Goal: Information Seeking & Learning: Learn about a topic

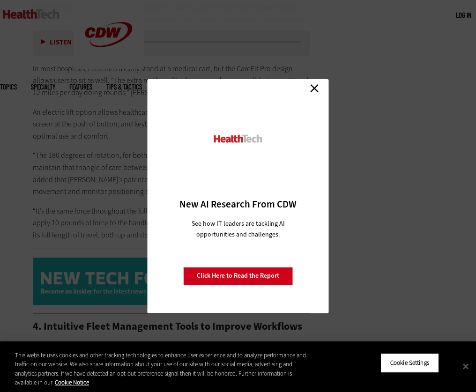
scroll to position [1331, 0]
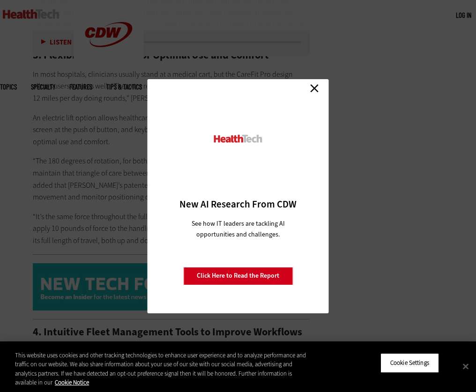
click at [313, 88] on link "Close" at bounding box center [315, 89] width 14 height 14
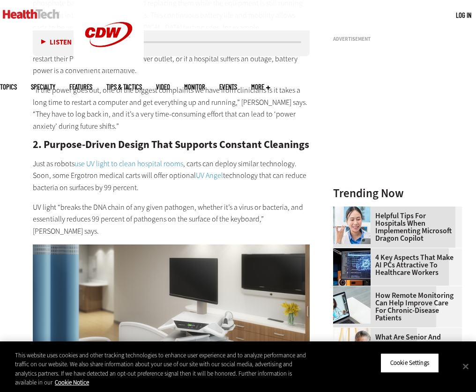
scroll to position [838, 0]
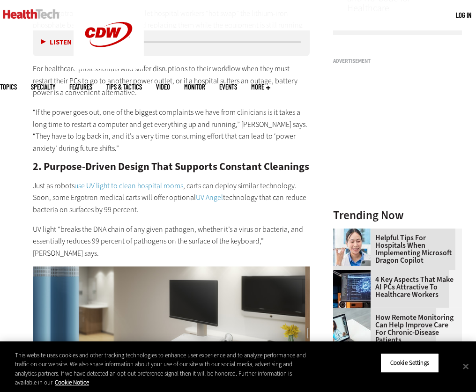
click at [278, 224] on p "UV light “breaks the DNA chain of any given pathogen, whether it’s a virus or b…" at bounding box center [171, 242] width 277 height 36
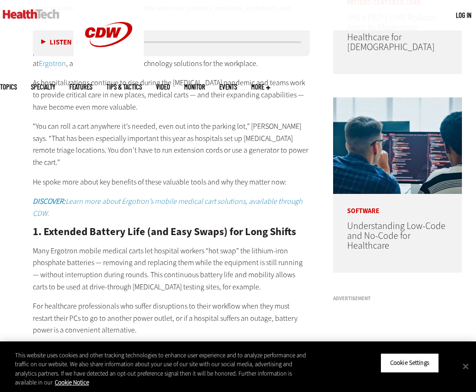
scroll to position [603, 0]
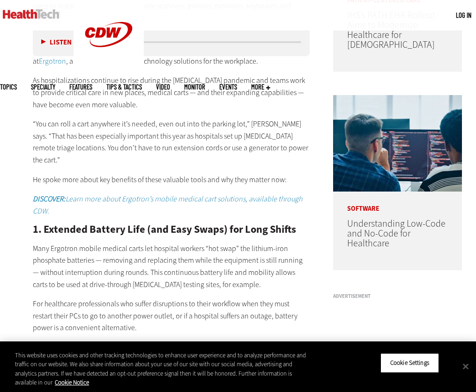
click at [33, 225] on h2 "1. Extended Battery Life (and Easy Swaps) for Long Shifts" at bounding box center [171, 230] width 277 height 10
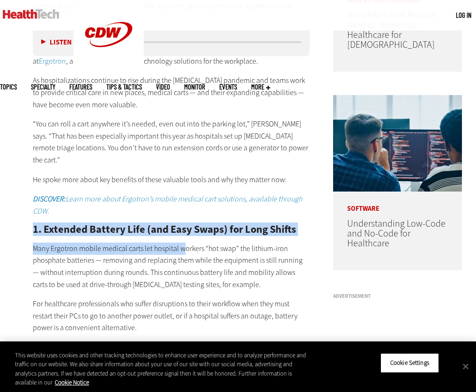
drag, startPoint x: 34, startPoint y: 207, endPoint x: 184, endPoint y: 223, distance: 150.4
click at [184, 223] on div "Mobile workstations have long provided the resources for clinicians to document…" at bounding box center [171, 213] width 277 height 563
click at [65, 214] on div "Mobile workstations have long provided the resources for clinicians to document…" at bounding box center [171, 213] width 277 height 563
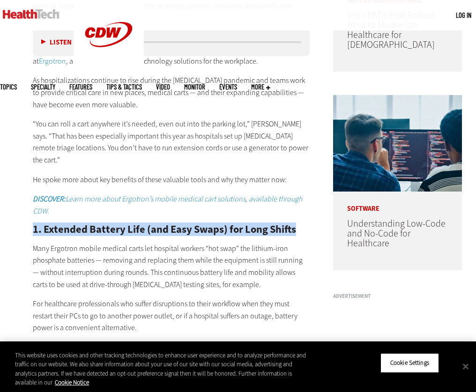
drag, startPoint x: 32, startPoint y: 204, endPoint x: 298, endPoint y: 207, distance: 265.4
copy h2 "1. Extended Battery Life (and Easy Swaps) for Long Shifts"
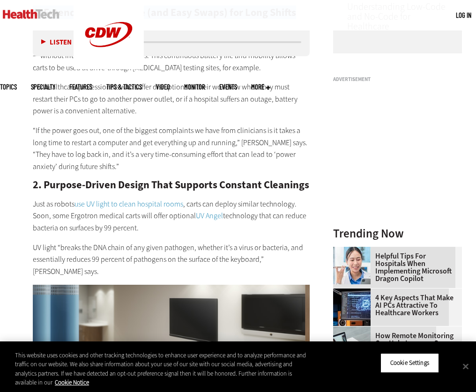
scroll to position [822, 0]
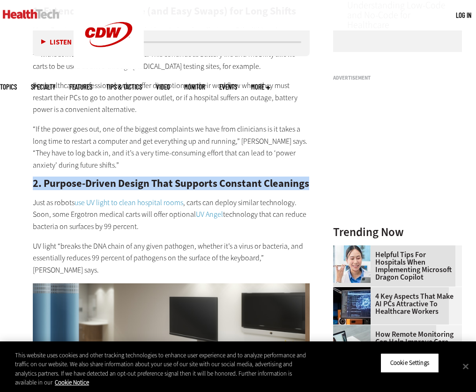
drag, startPoint x: 34, startPoint y: 157, endPoint x: 314, endPoint y: 159, distance: 279.9
copy h2 "2. Purpose-Driven Design That Supports Constant Cleanings"
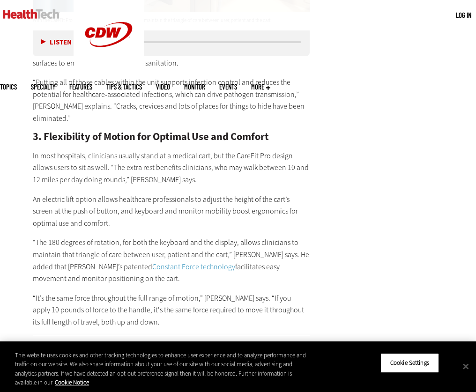
scroll to position [1301, 0]
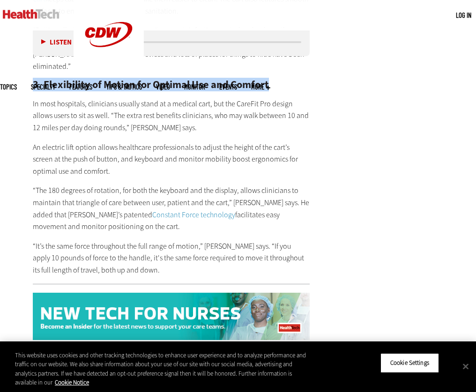
drag, startPoint x: 34, startPoint y: 60, endPoint x: 271, endPoint y: 58, distance: 237.7
click at [271, 80] on h2 "3. Flexibility of Motion for Optimal Use and Comfort" at bounding box center [171, 85] width 277 height 10
copy h2 "3. Flexibility of Motion for Optimal Use and Comfort"
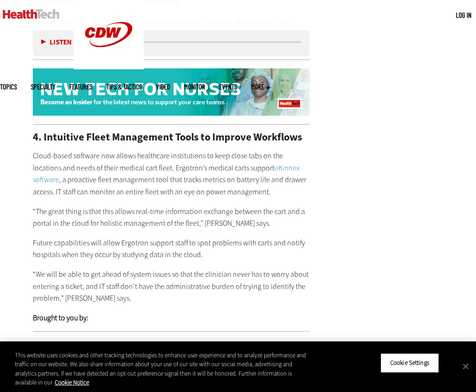
scroll to position [1545, 0]
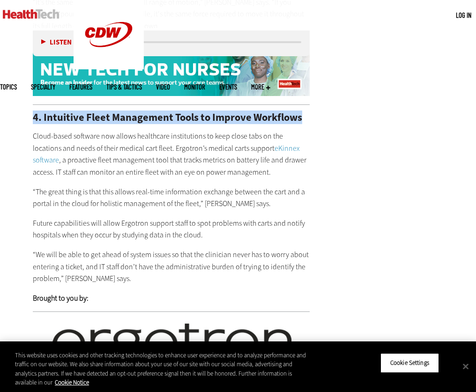
drag, startPoint x: 34, startPoint y: 92, endPoint x: 317, endPoint y: 90, distance: 283.2
copy h2 "4. Intuitive Fleet Management Tools to Improve Workflows"
